Goal: Task Accomplishment & Management: Complete application form

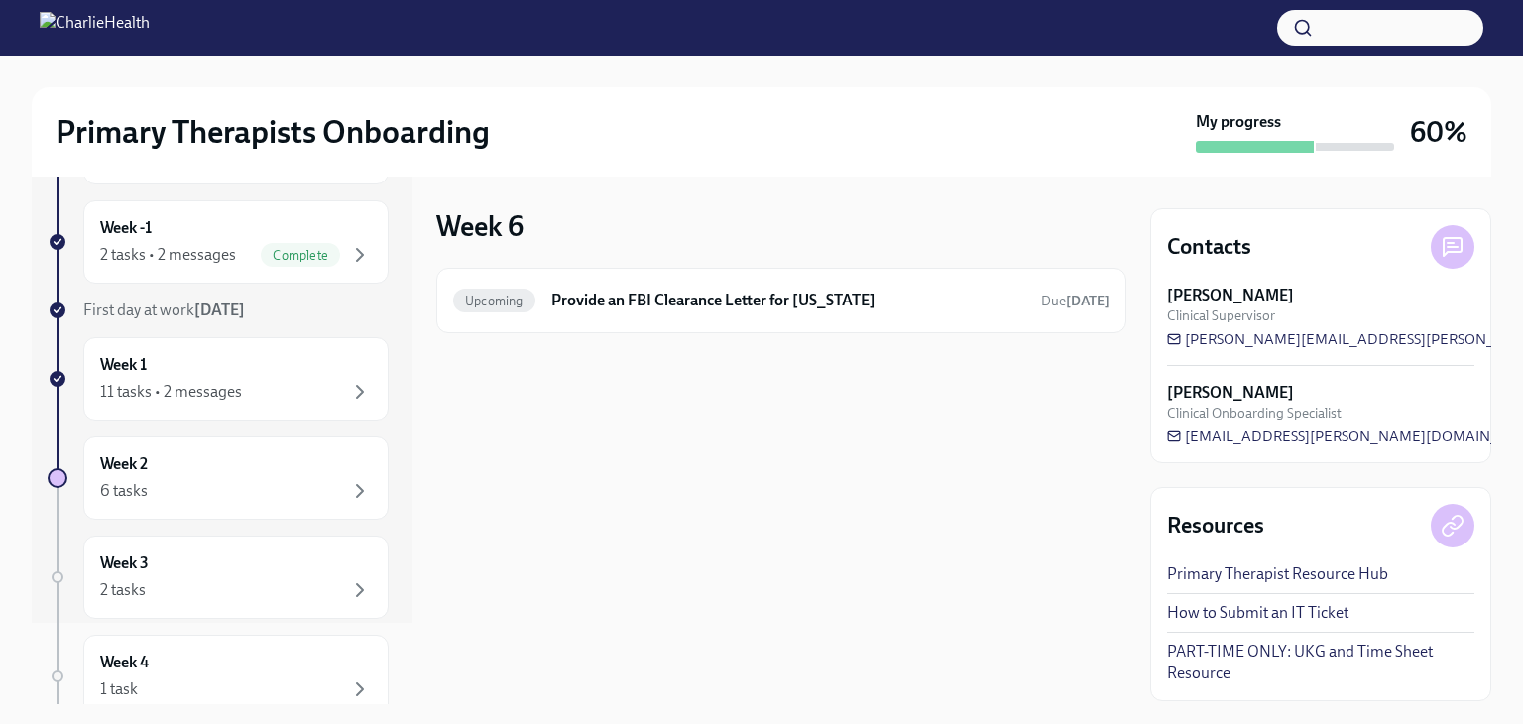
scroll to position [70, 0]
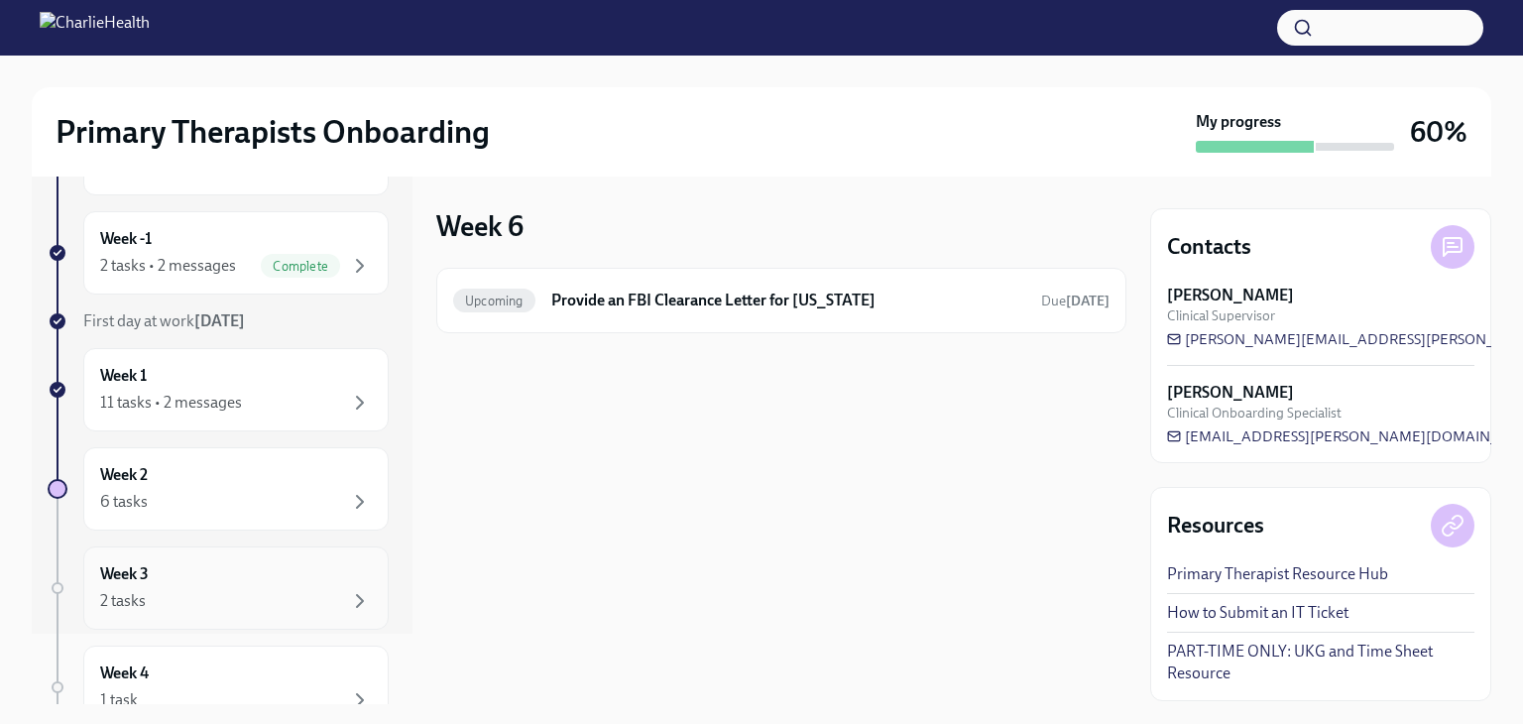
click at [267, 589] on div "2 tasks" at bounding box center [236, 601] width 272 height 24
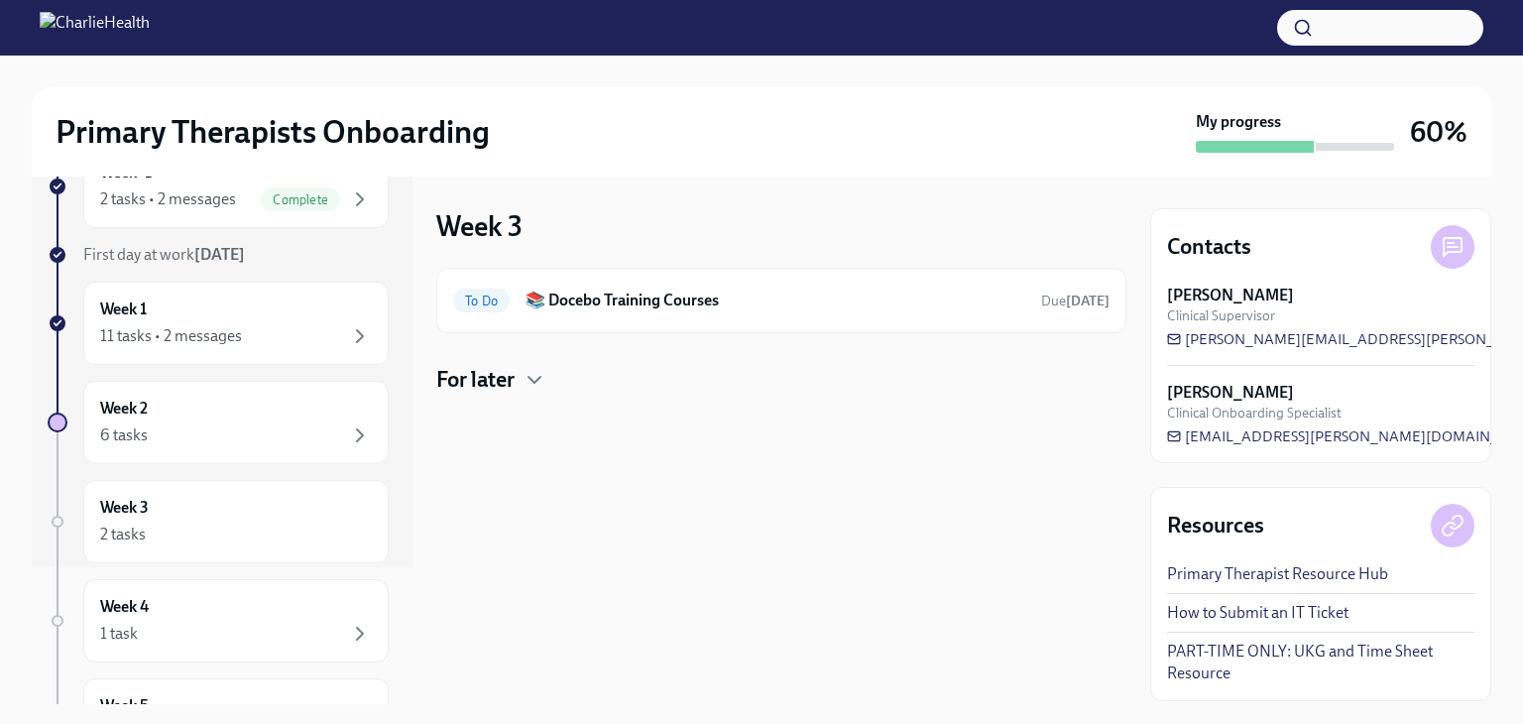
scroll to position [154, 0]
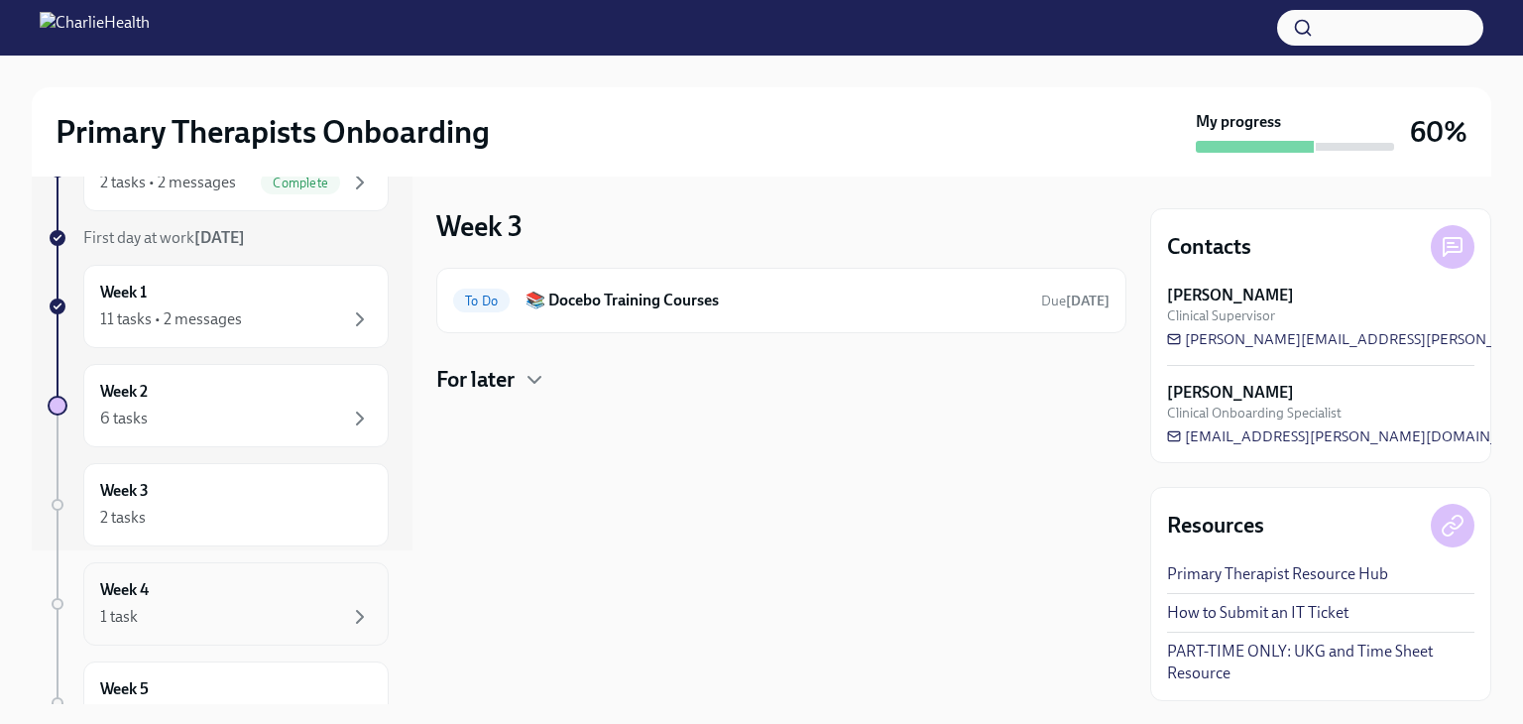
click at [234, 607] on div "1 task" at bounding box center [236, 617] width 272 height 24
click at [227, 517] on div "2 tasks" at bounding box center [236, 518] width 272 height 24
click at [159, 513] on div "2 tasks" at bounding box center [236, 518] width 272 height 24
click at [211, 598] on div "Week 4 1 task" at bounding box center [236, 604] width 272 height 50
click at [651, 299] on h6 "Provide an FBI Clearance Letter for [US_STATE]" at bounding box center [788, 301] width 474 height 22
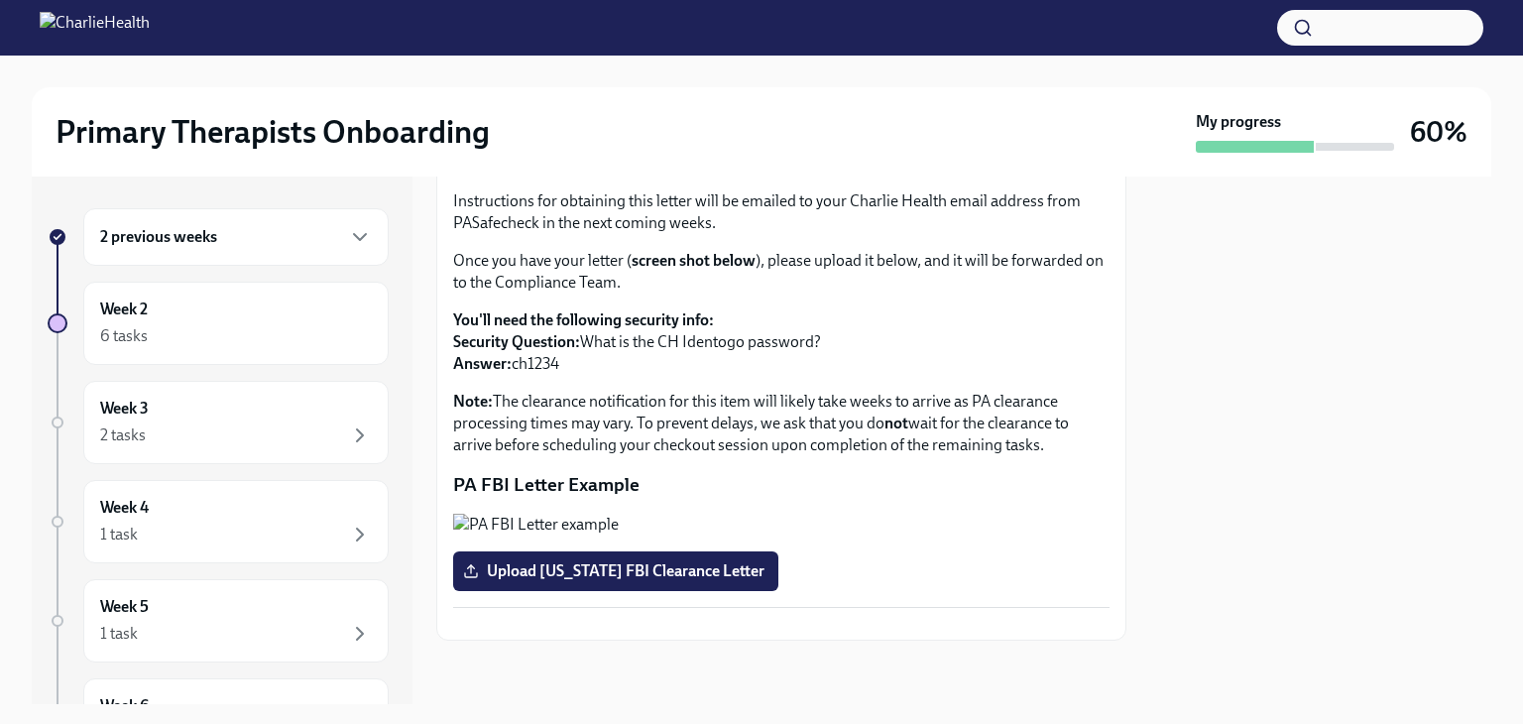
scroll to position [401, 0]
click at [647, 561] on span "Upload [US_STATE] FBI Clearance Letter" at bounding box center [616, 571] width 298 height 20
click at [0, 0] on input "Upload [US_STATE] FBI Clearance Letter" at bounding box center [0, 0] width 0 height 0
click at [638, 561] on span "Upload [US_STATE] FBI Clearance Letter" at bounding box center [616, 571] width 298 height 20
click at [0, 0] on input "Upload [US_STATE] FBI Clearance Letter" at bounding box center [0, 0] width 0 height 0
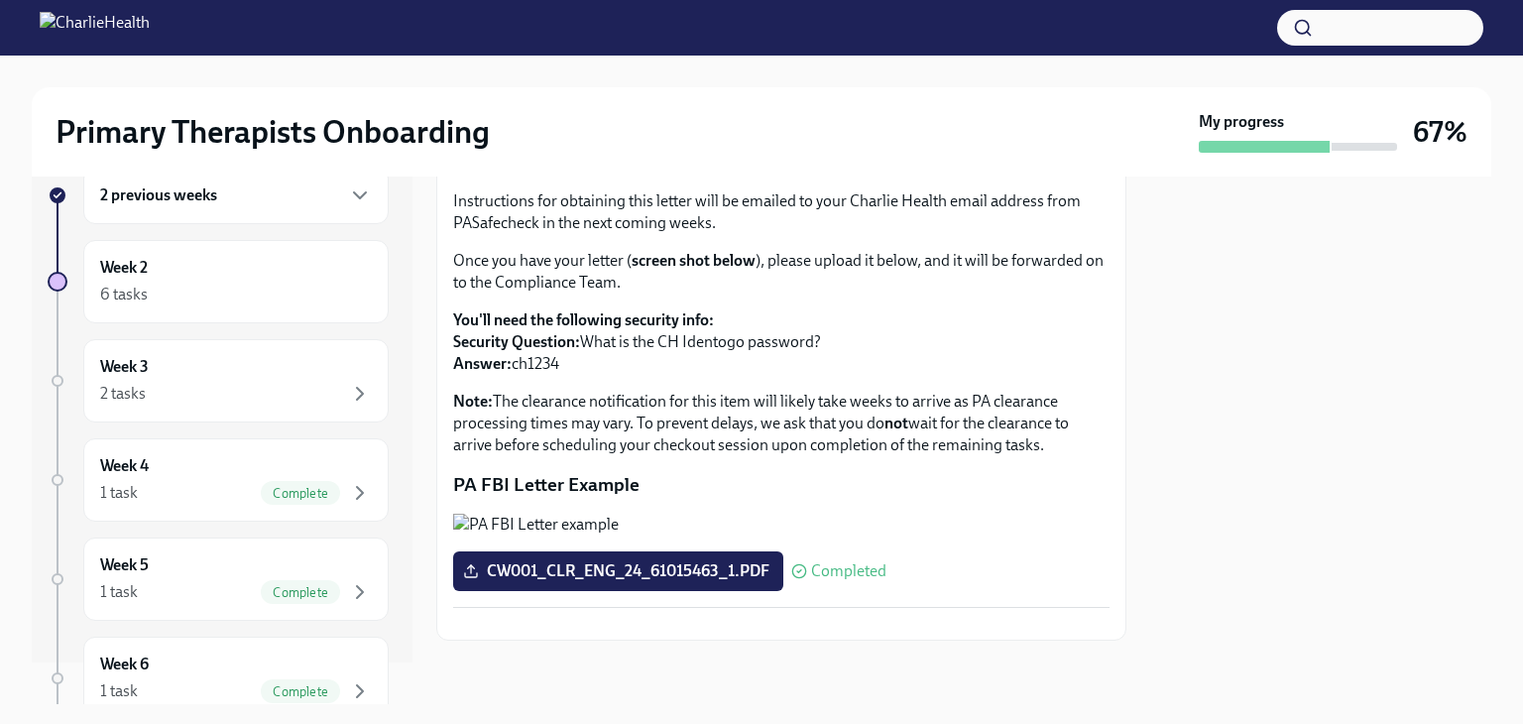
scroll to position [29, 0]
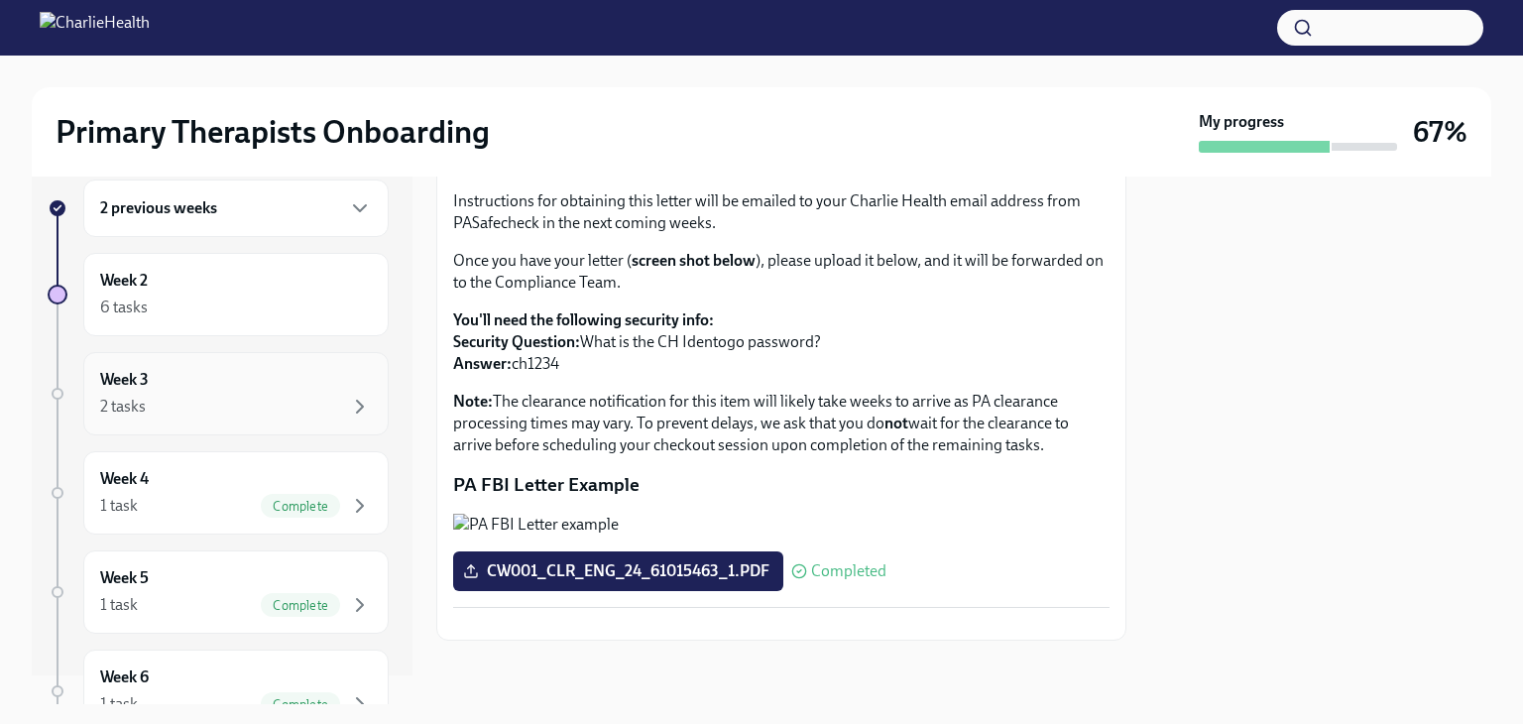
click at [274, 386] on div "Week 3 2 tasks" at bounding box center [236, 394] width 272 height 50
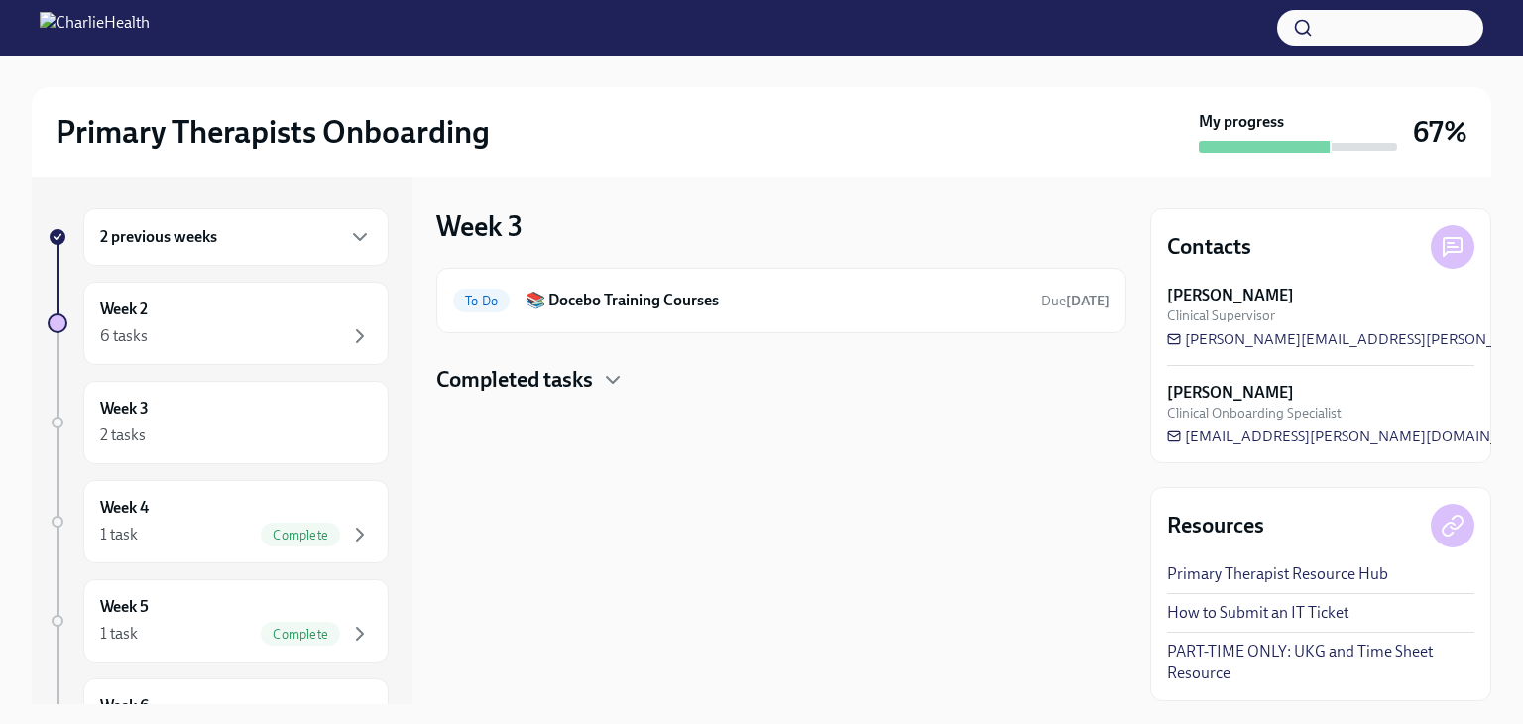
click at [570, 377] on h4 "Completed tasks" at bounding box center [514, 380] width 157 height 30
click at [205, 423] on div "2 tasks" at bounding box center [236, 435] width 272 height 24
click at [305, 314] on div "Week 2 6 tasks" at bounding box center [236, 324] width 272 height 50
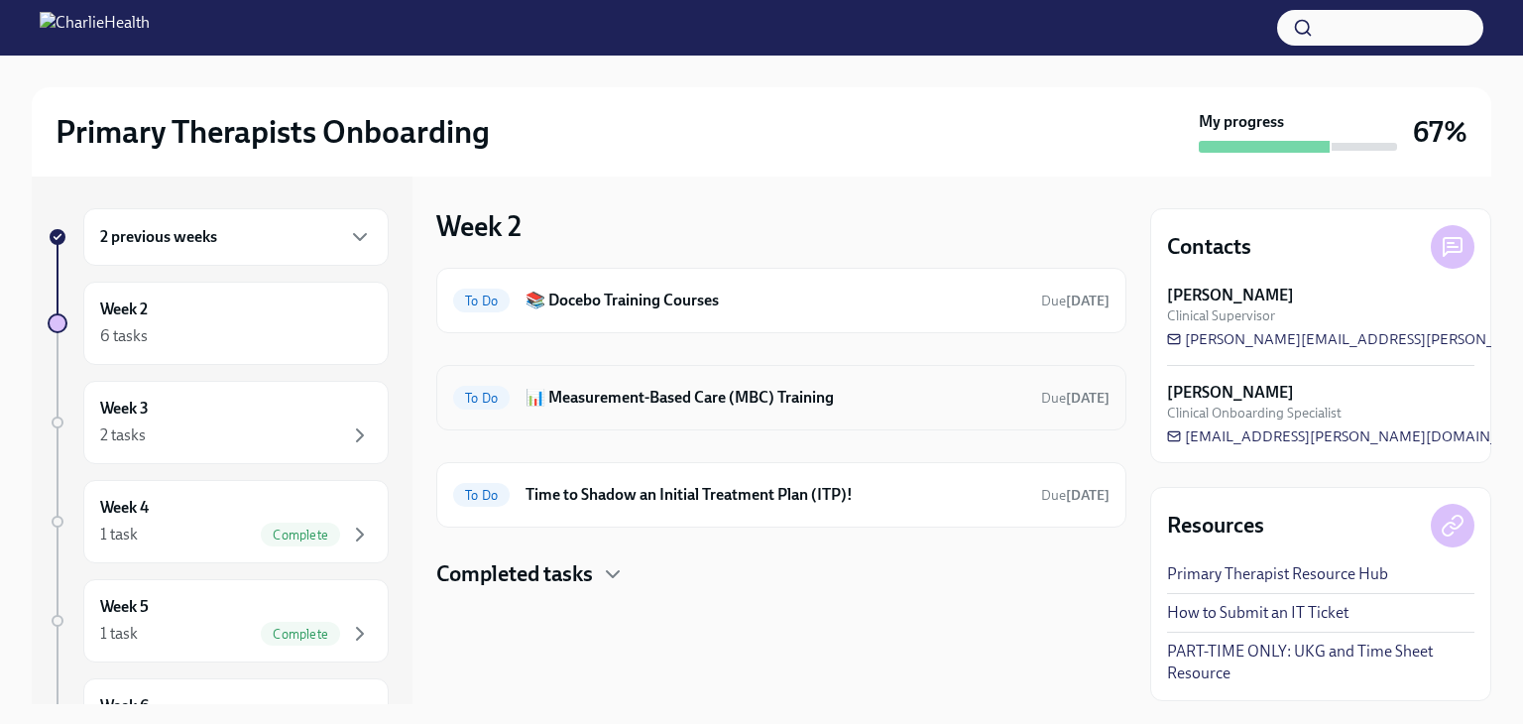
click at [737, 398] on h6 "📊 Measurement-Based Care (MBC) Training" at bounding box center [776, 398] width 500 height 22
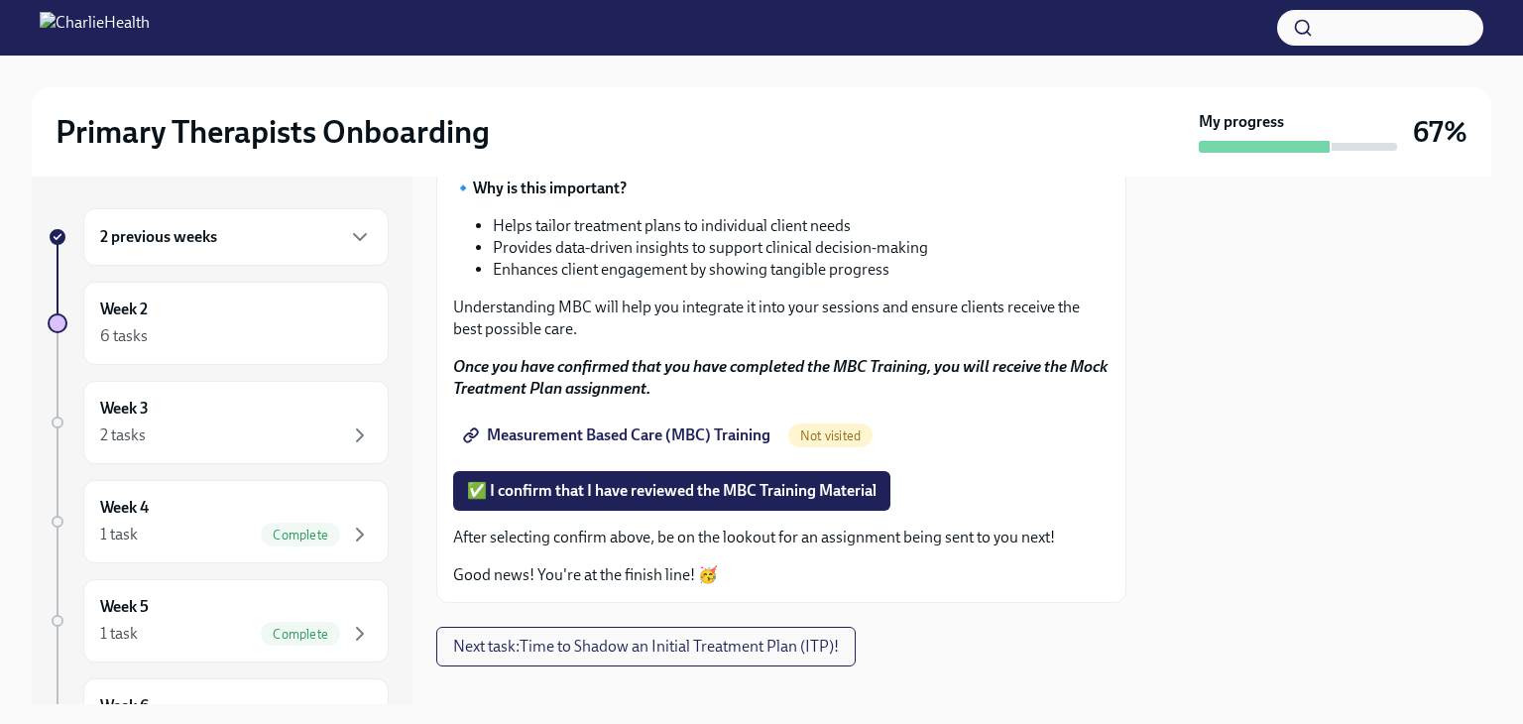
scroll to position [280, 0]
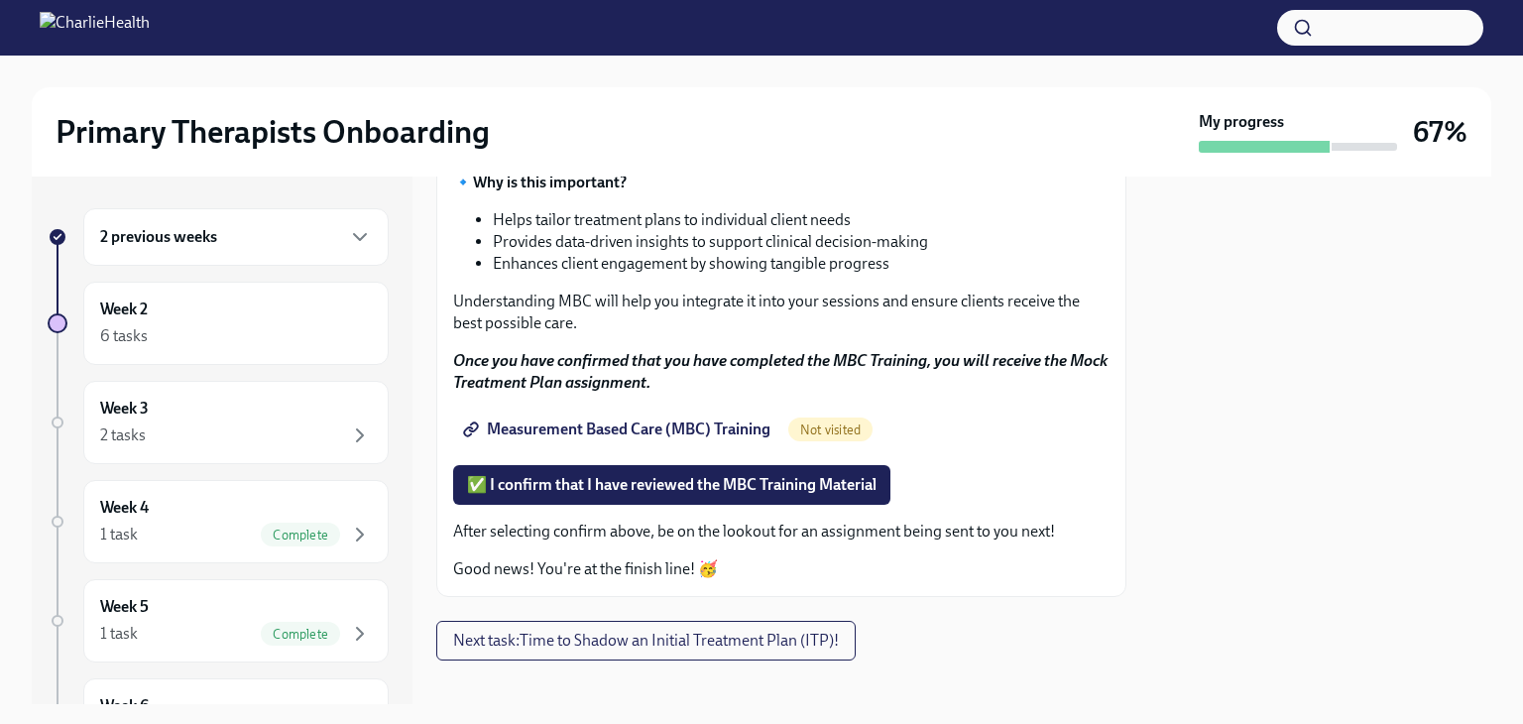
click at [742, 433] on span "Measurement Based Care (MBC) Training" at bounding box center [618, 429] width 303 height 20
